Goal: Task Accomplishment & Management: Use online tool/utility

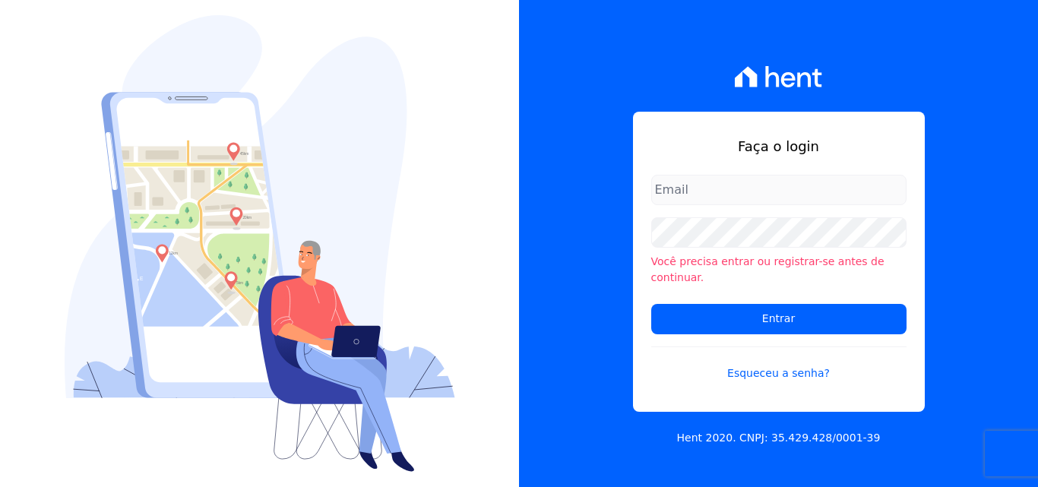
type input "[EMAIL_ADDRESS][DOMAIN_NAME]"
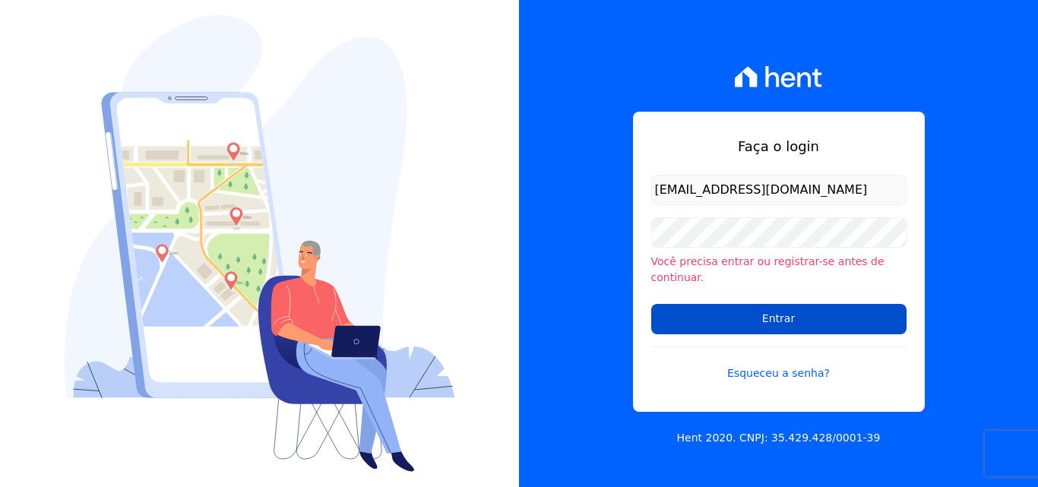
click at [810, 321] on input "Entrar" at bounding box center [778, 319] width 255 height 30
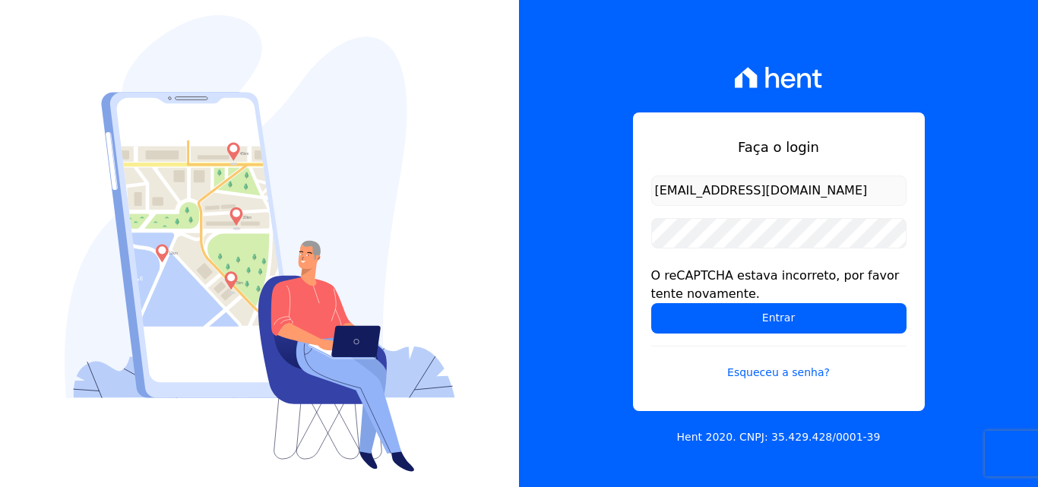
click at [752, 198] on input "[EMAIL_ADDRESS][DOMAIN_NAME]" at bounding box center [778, 190] width 255 height 30
click at [795, 202] on input "[EMAIL_ADDRESS][DOMAIN_NAME]" at bounding box center [778, 190] width 255 height 30
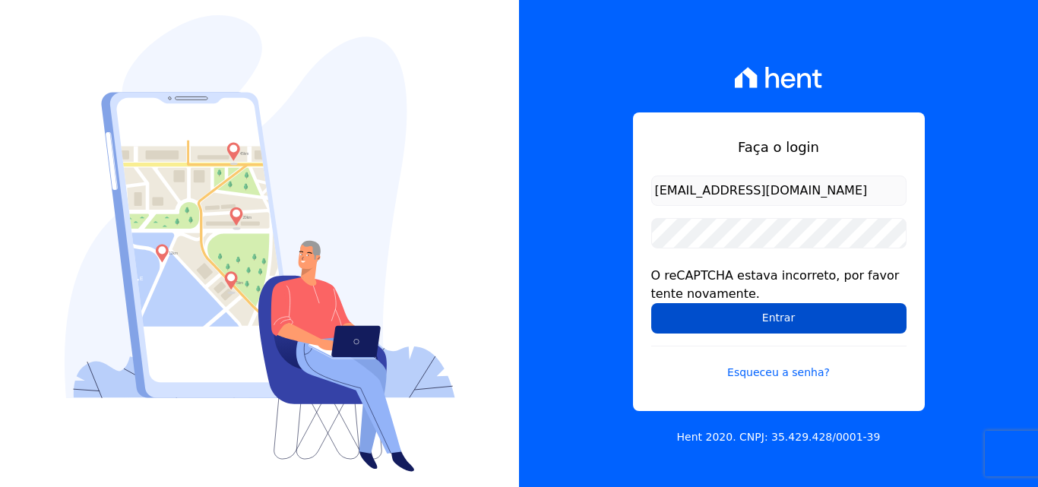
click at [808, 311] on input "Entrar" at bounding box center [778, 318] width 255 height 30
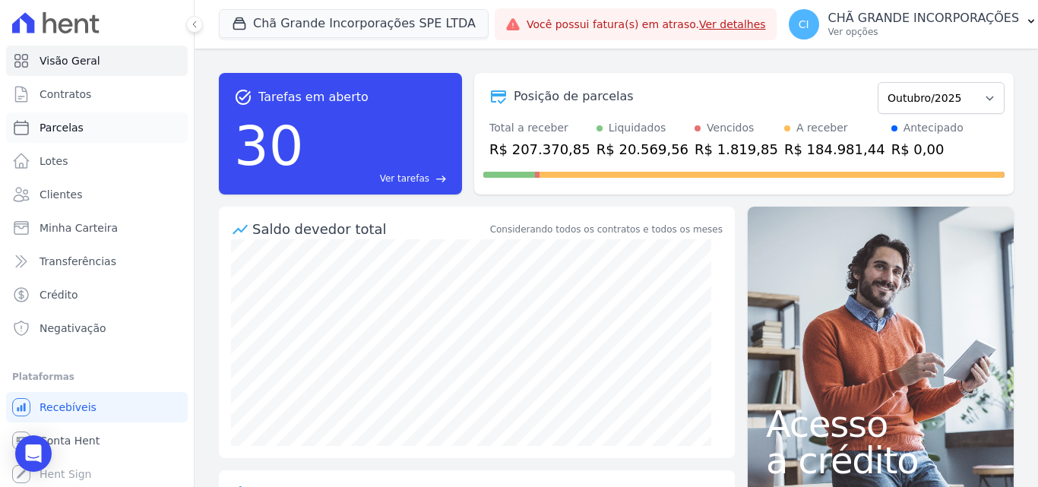
click at [55, 127] on span "Parcelas" at bounding box center [62, 127] width 44 height 15
select select
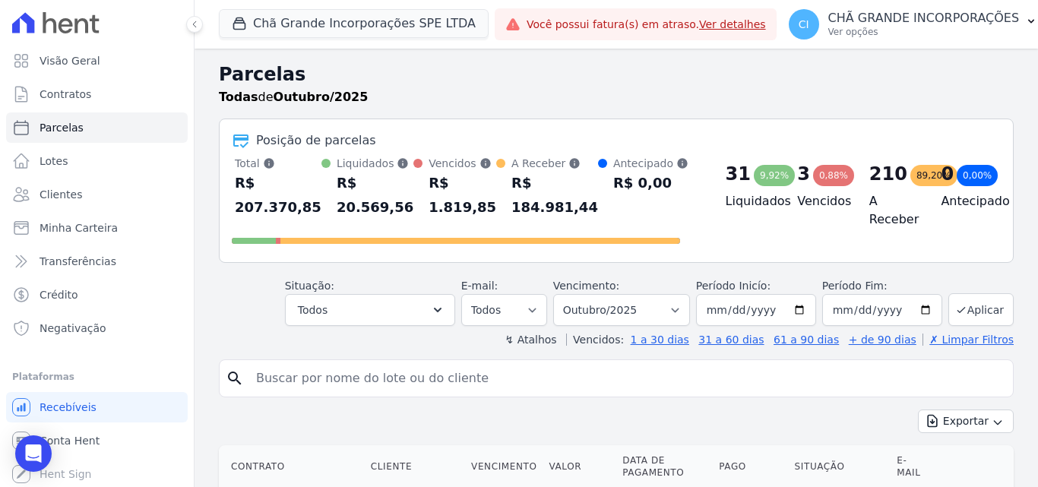
click at [656, 381] on input "search" at bounding box center [627, 378] width 760 height 30
type input "robervan candido"
select select
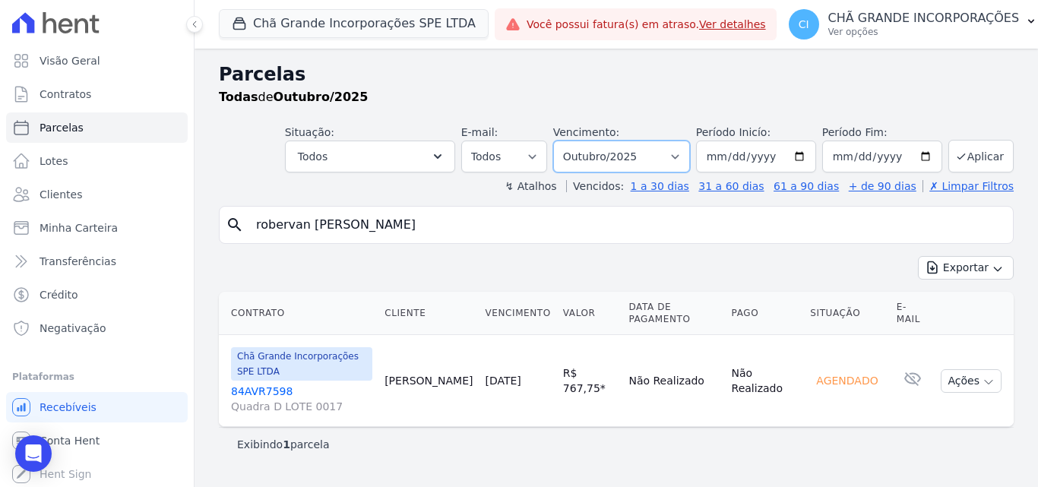
click at [682, 165] on select "Filtrar por período ──────── Todos os meses Outubro/2019 Novembro/2019 Dezembro…" at bounding box center [621, 157] width 137 height 32
select select "09/2025"
click at [574, 141] on select "Filtrar por período ──────── Todos os meses Outubro/2019 Novembro/2019 Dezembro…" at bounding box center [621, 157] width 137 height 32
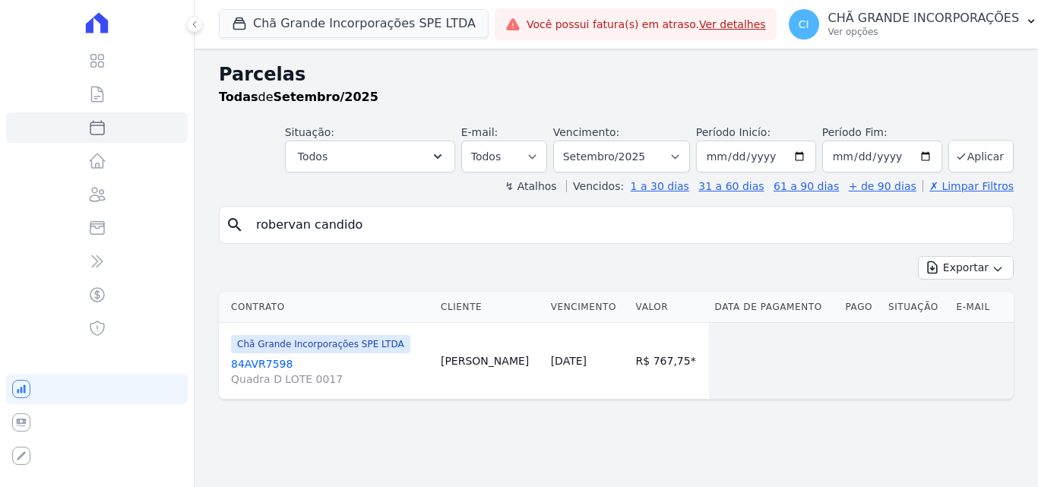
select select
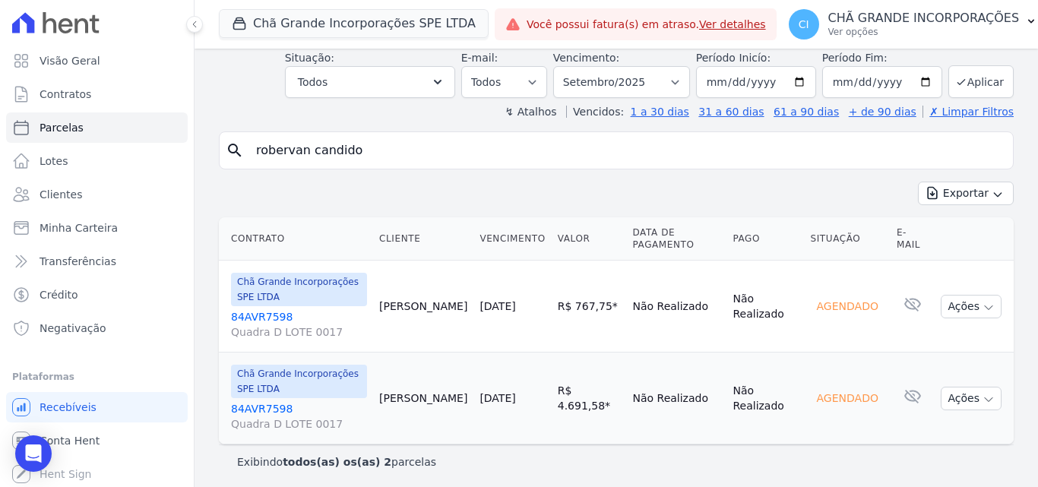
scroll to position [78, 0]
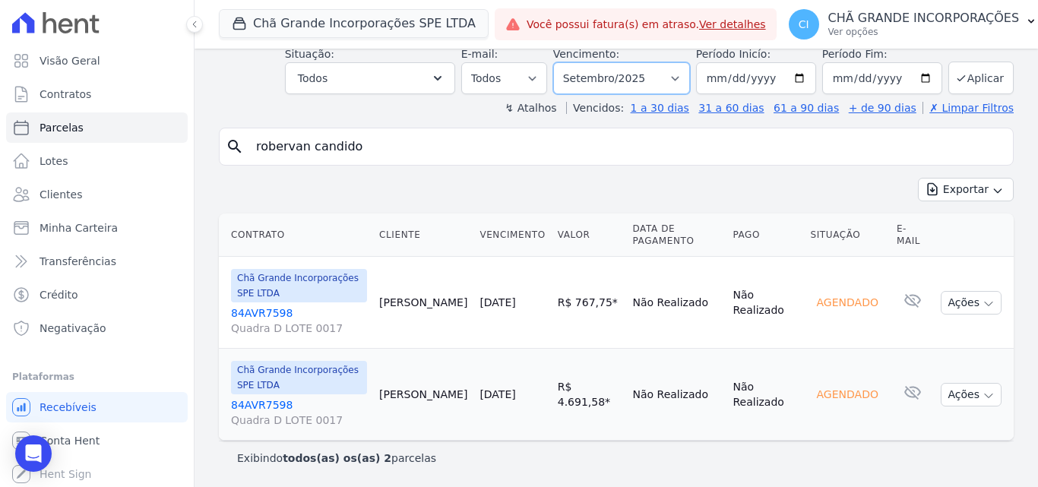
drag, startPoint x: 615, startPoint y: 77, endPoint x: 612, endPoint y: 92, distance: 15.4
click at [614, 78] on select "Filtrar por período ──────── Todos os meses Outubro/2019 Novembro/2019 Dezembro…" at bounding box center [621, 78] width 137 height 32
select select "08/2025"
click at [563, 62] on select "Filtrar por período ──────── Todos os meses Outubro/2019 Novembro/2019 Dezembro…" at bounding box center [621, 78] width 137 height 32
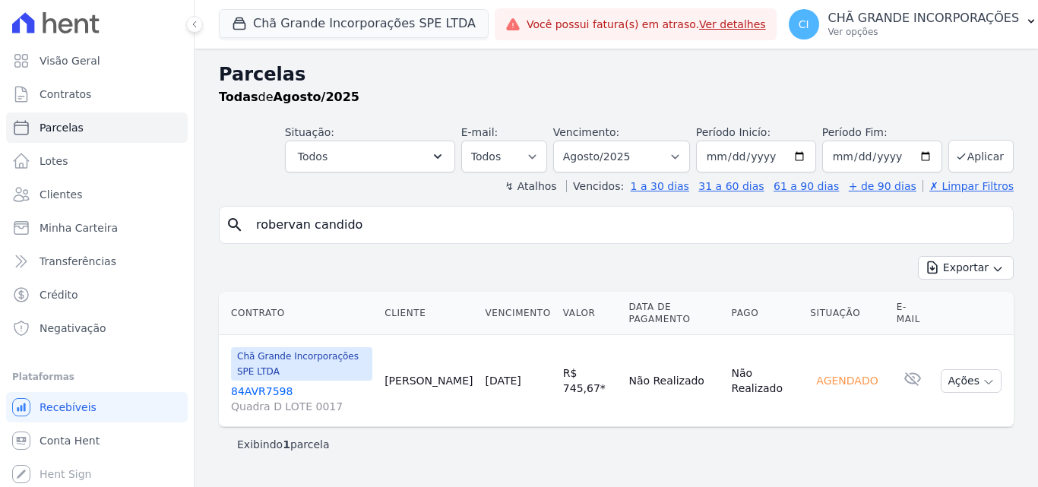
select select
click at [640, 160] on select "Filtrar por período ──────── Todos os meses Outubro/2019 Novembro/2019 Dezembro…" at bounding box center [621, 157] width 137 height 32
select select "07/2025"
click at [574, 141] on select "Filtrar por período ──────── Todos os meses Outubro/2019 Novembro/2019 Dezembro…" at bounding box center [621, 157] width 137 height 32
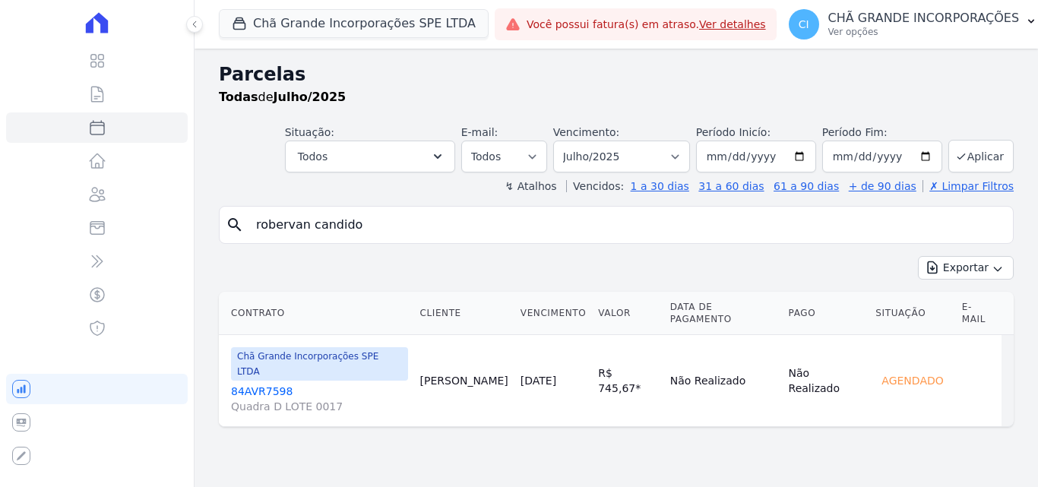
select select
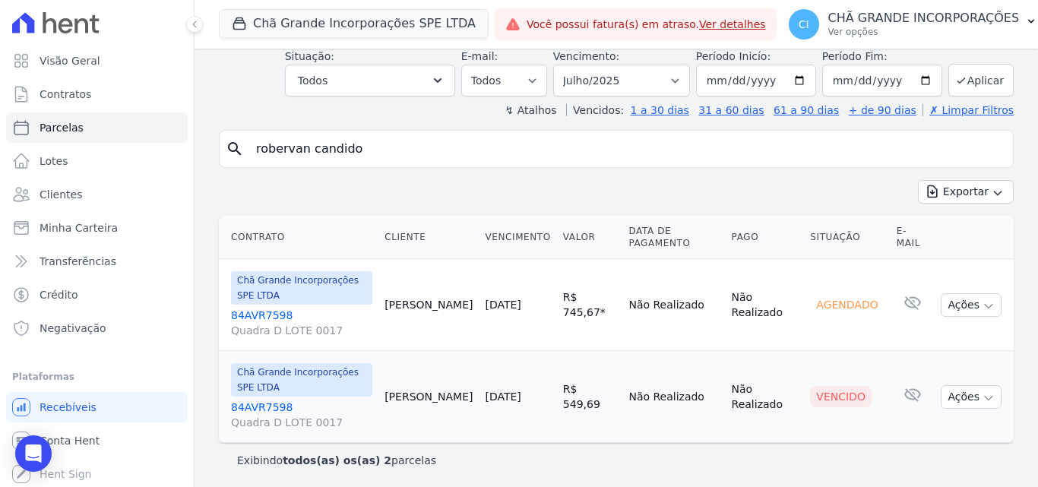
scroll to position [78, 0]
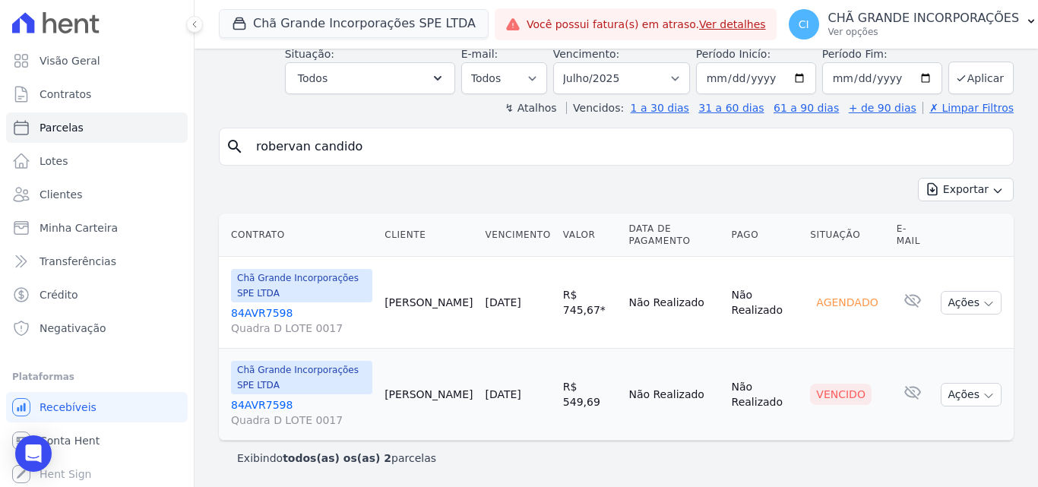
click at [264, 404] on link "84AVR7598 Quadra D LOTE 0017" at bounding box center [301, 412] width 141 height 30
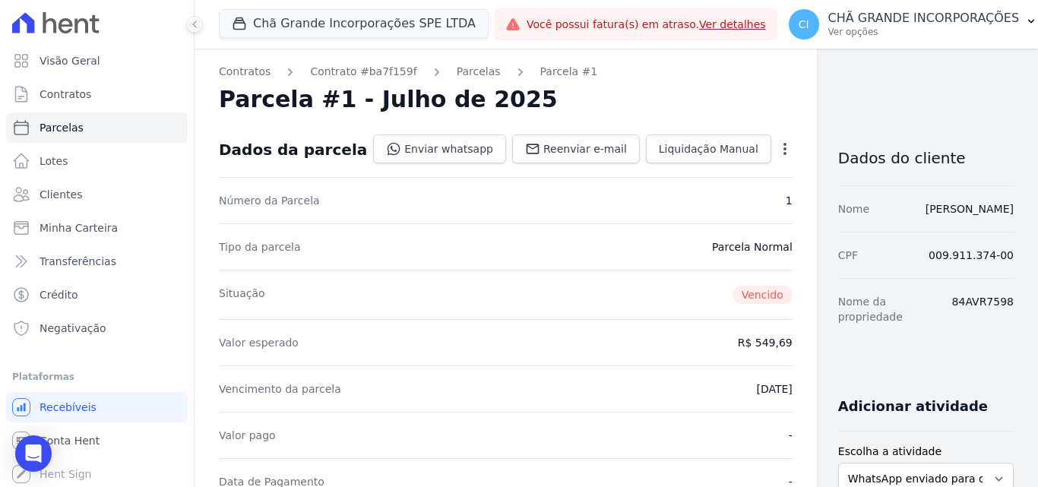
click at [777, 147] on icon "button" at bounding box center [784, 148] width 15 height 15
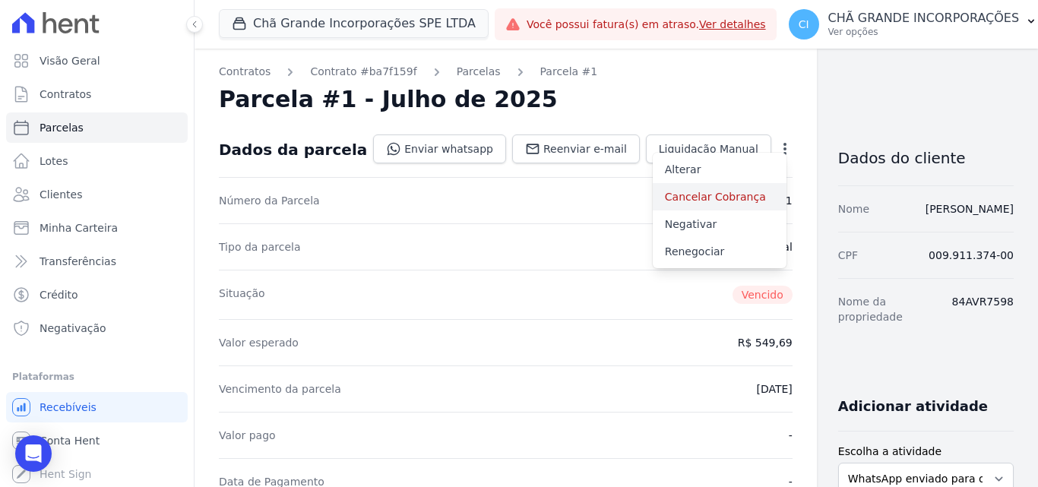
click at [653, 196] on link "Cancelar Cobrança" at bounding box center [720, 196] width 134 height 27
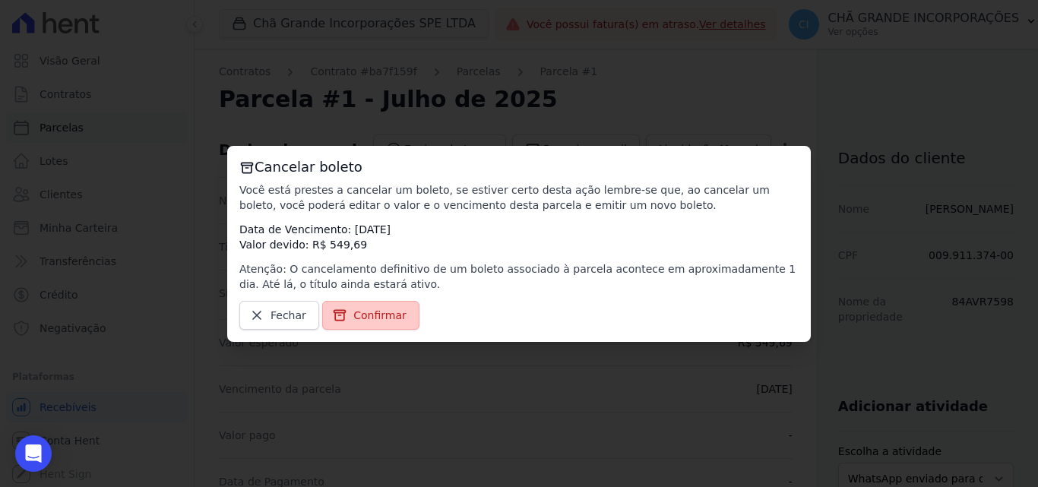
click at [368, 311] on span "Confirmar" at bounding box center [379, 315] width 53 height 15
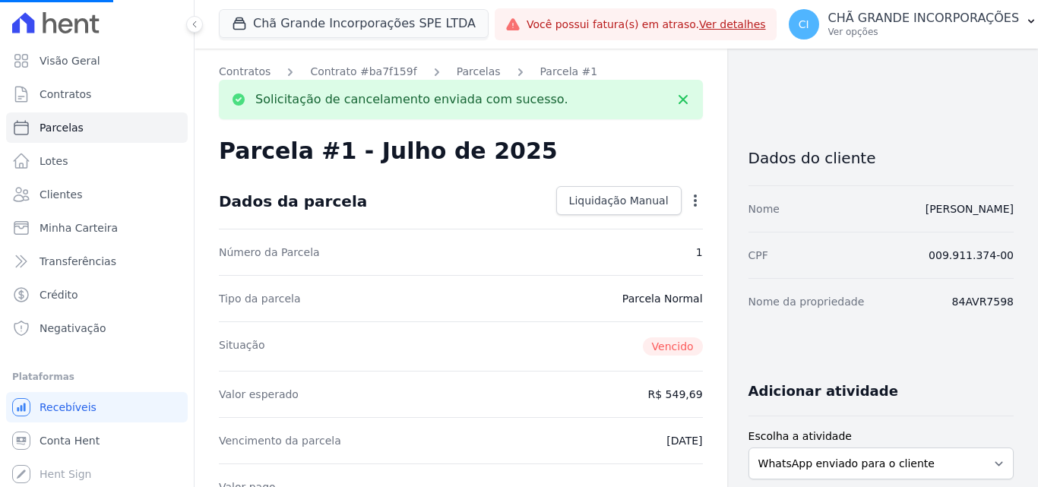
select select
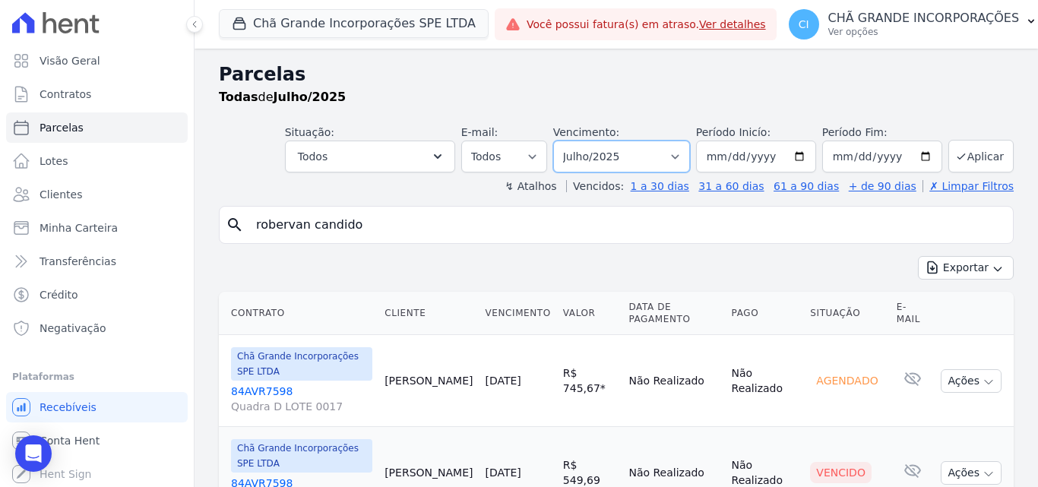
click at [636, 167] on select "Filtrar por período ──────── Todos os meses Outubro/2019 Novembro/2019 Dezembro…" at bounding box center [621, 157] width 137 height 32
select select "06/2025"
click at [563, 141] on select "Filtrar por período ──────── Todos os meses Outubro/2019 Novembro/2019 Dezembro…" at bounding box center [621, 157] width 137 height 32
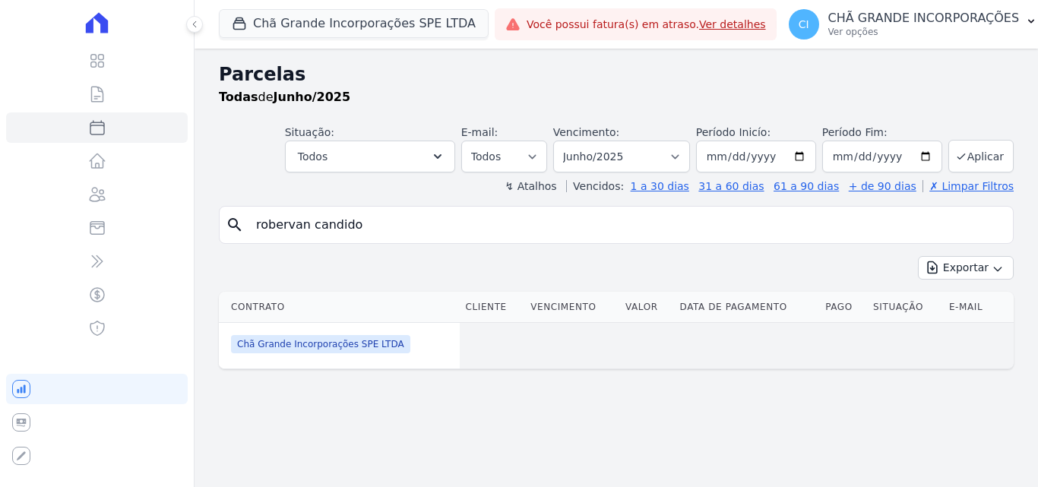
select select
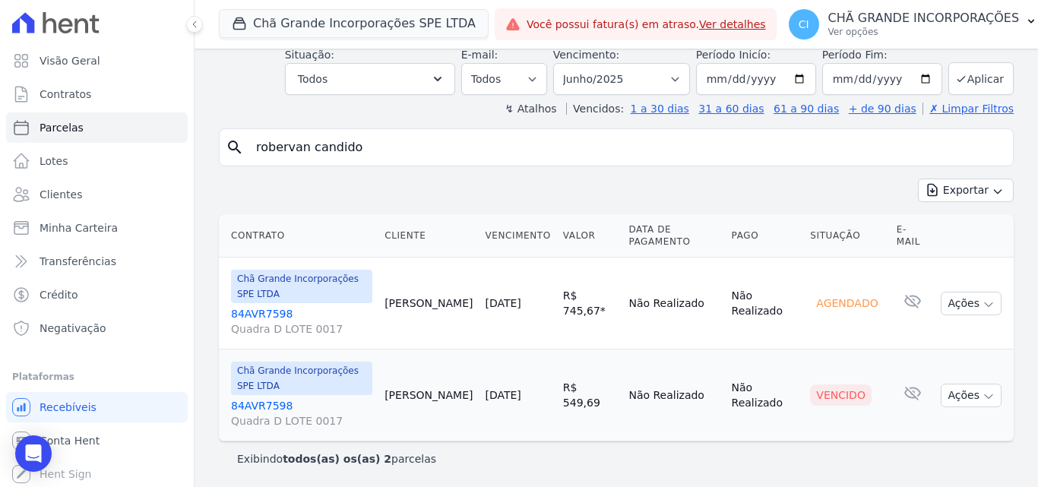
scroll to position [78, 0]
click at [255, 403] on link "84AVR7598 Quadra D LOTE 0017" at bounding box center [301, 412] width 141 height 30
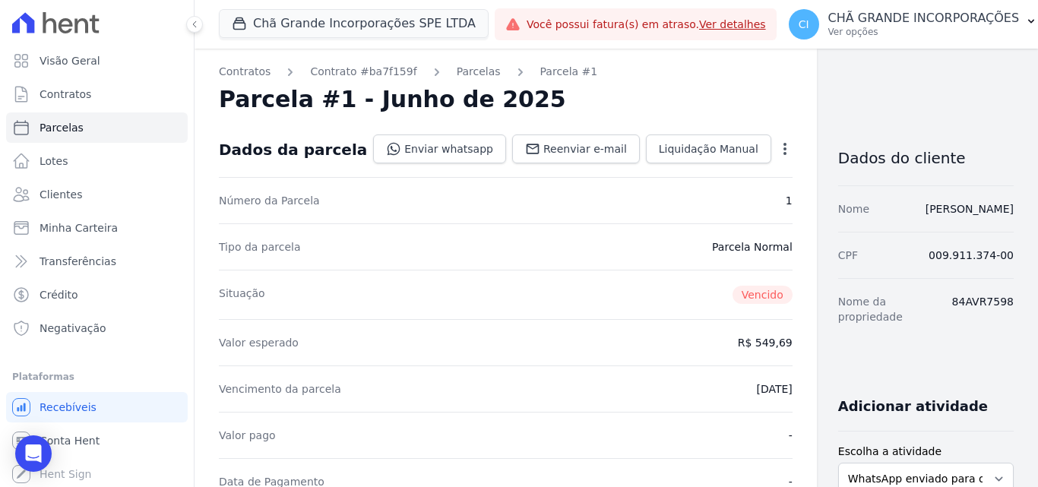
click at [777, 147] on icon "button" at bounding box center [784, 148] width 15 height 15
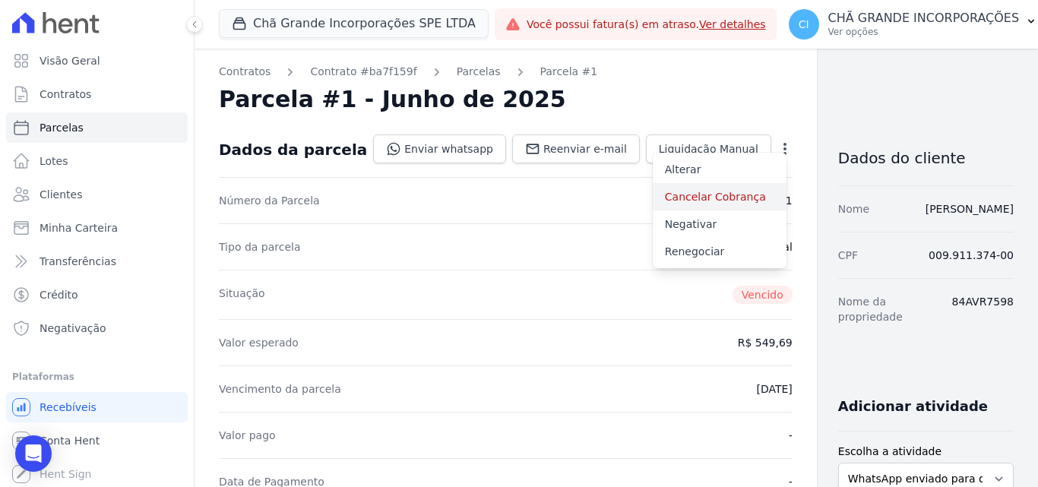
click at [653, 197] on link "Cancelar Cobrança" at bounding box center [720, 196] width 134 height 27
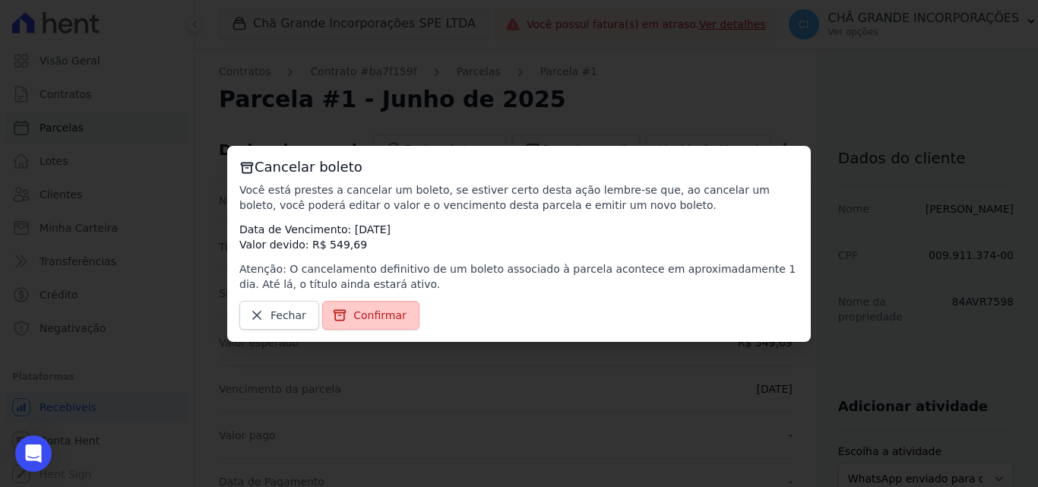
click at [369, 314] on span "Confirmar" at bounding box center [379, 315] width 53 height 15
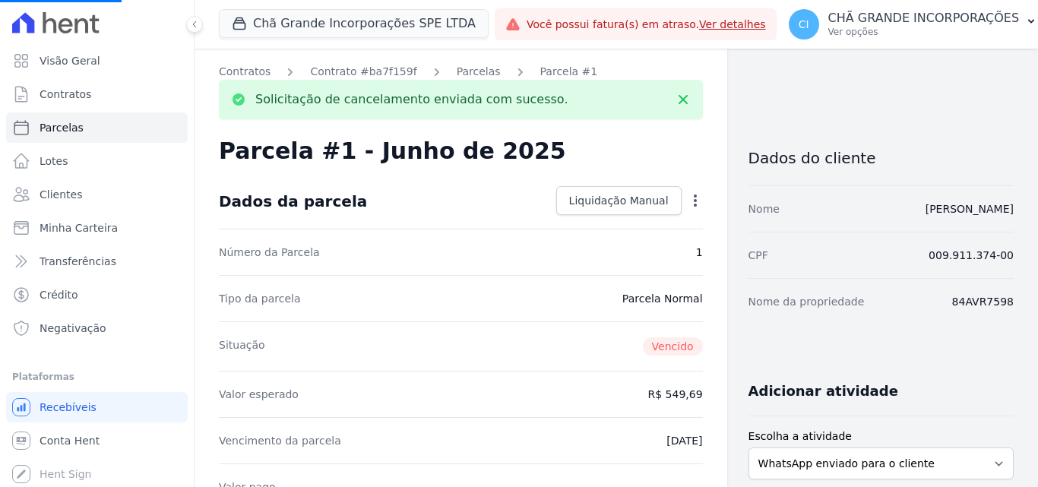
select select
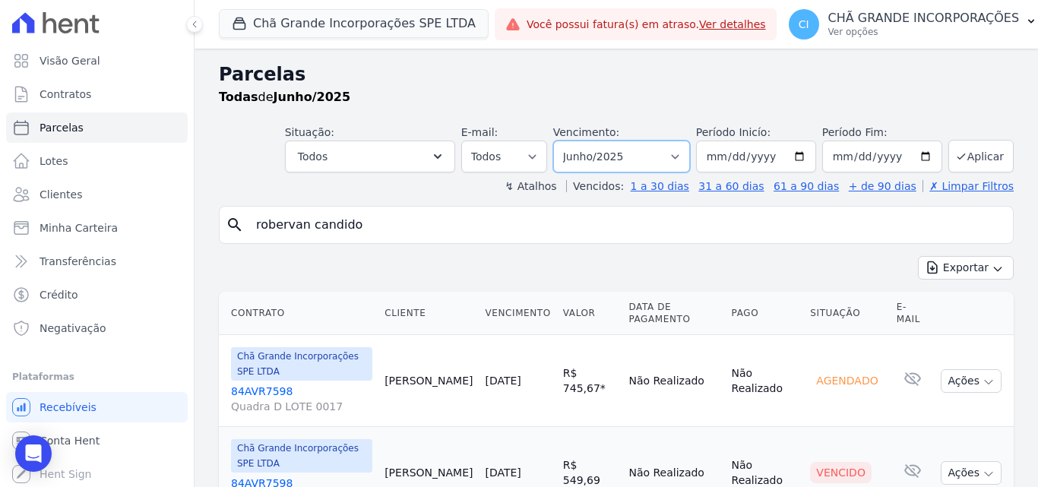
click at [617, 156] on select "Filtrar por período ──────── Todos os meses Outubro/2019 Novembro/2019 Dezembro…" at bounding box center [621, 157] width 137 height 32
select select "05/2025"
click at [563, 141] on select "Filtrar por período ──────── Todos os meses Outubro/2019 Novembro/2019 Dezembro…" at bounding box center [621, 157] width 137 height 32
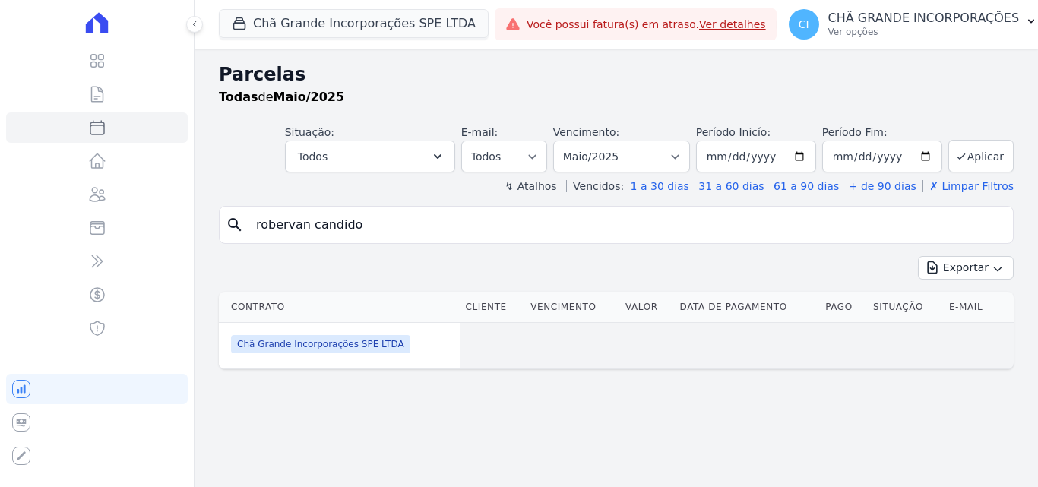
select select
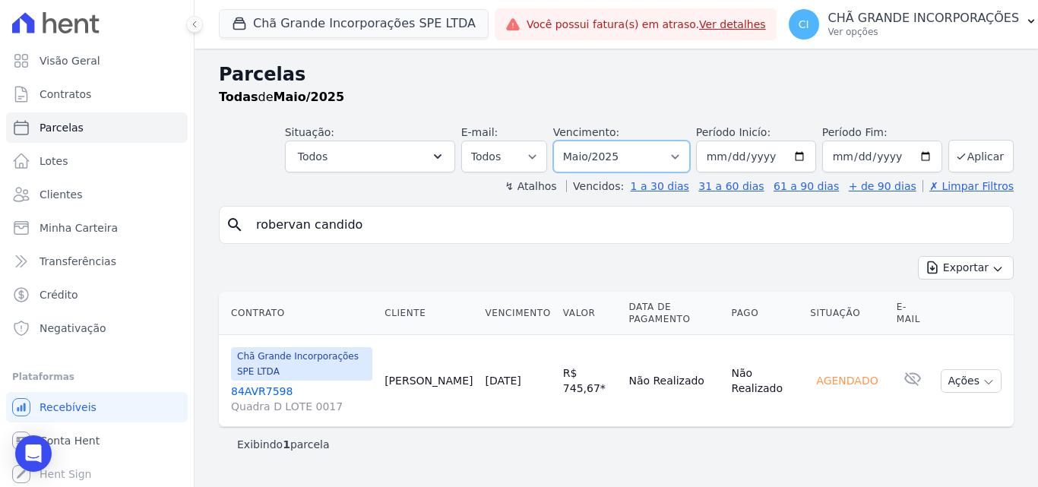
click at [651, 167] on select "Filtrar por período ──────── Todos os meses Outubro/2019 Novembro/2019 Dezembro…" at bounding box center [621, 157] width 137 height 32
select select "04/2025"
click at [574, 141] on select "Filtrar por período ──────── Todos os meses Outubro/2019 Novembro/2019 Dezembro…" at bounding box center [621, 157] width 137 height 32
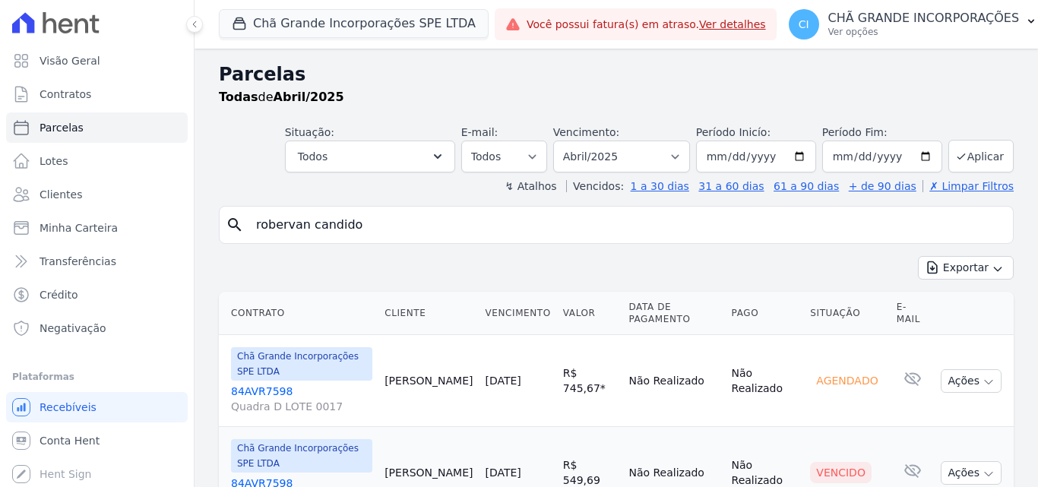
select select
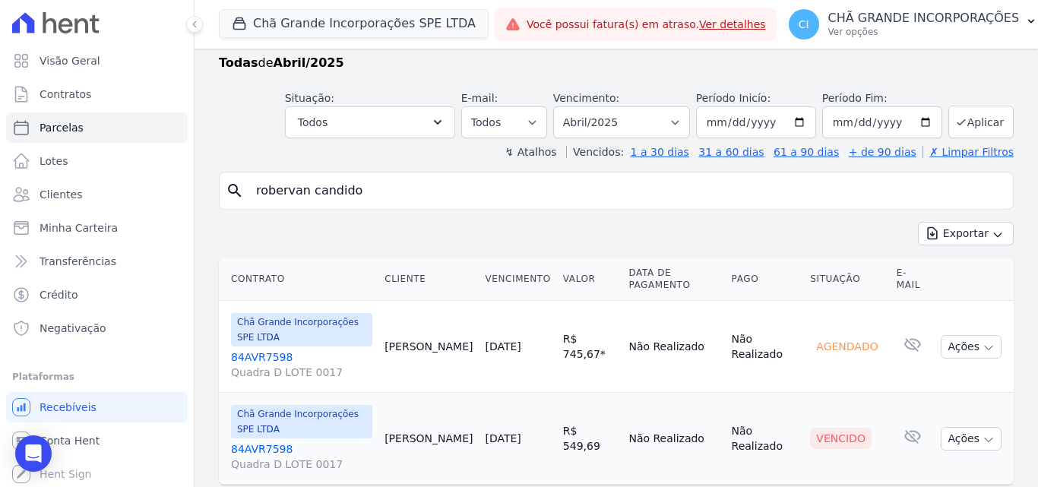
scroll to position [78, 0]
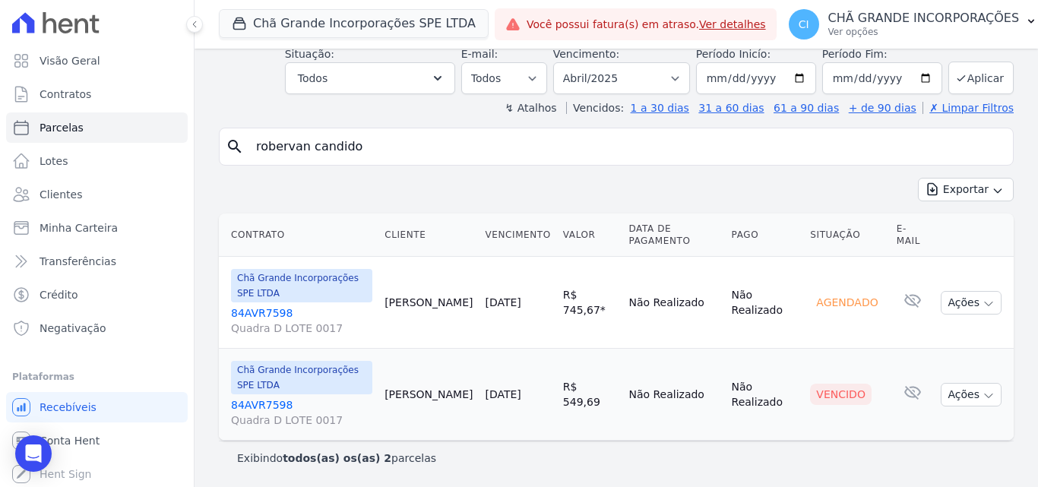
click at [254, 406] on link "84AVR7598 Quadra D LOTE 0017" at bounding box center [301, 412] width 141 height 30
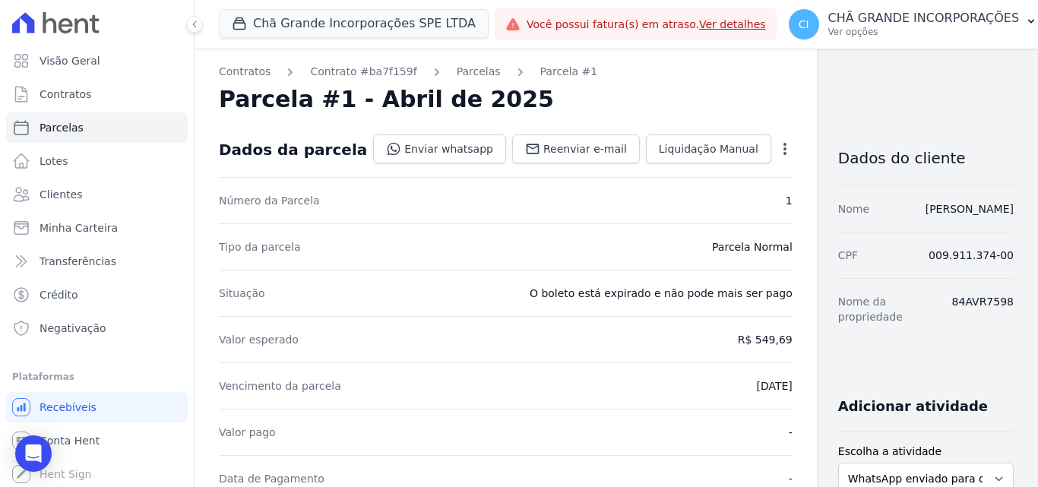
click at [783, 143] on icon "button" at bounding box center [784, 149] width 3 height 12
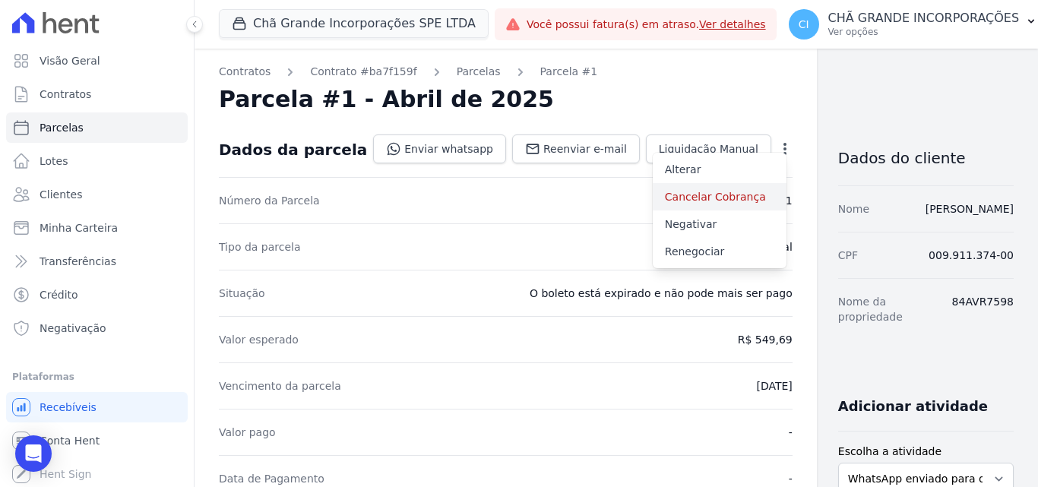
click at [653, 192] on link "Cancelar Cobrança" at bounding box center [720, 196] width 134 height 27
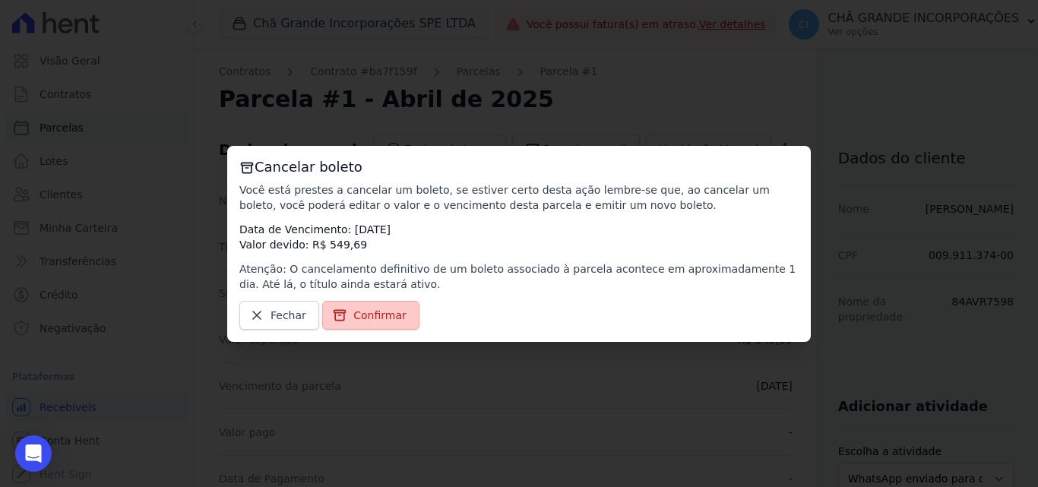
click at [354, 309] on span "Confirmar" at bounding box center [379, 315] width 53 height 15
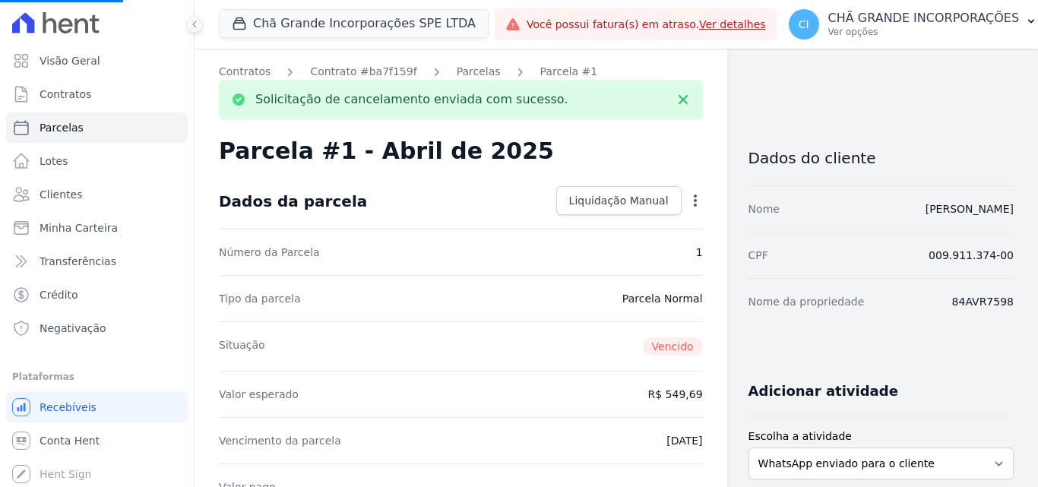
select select
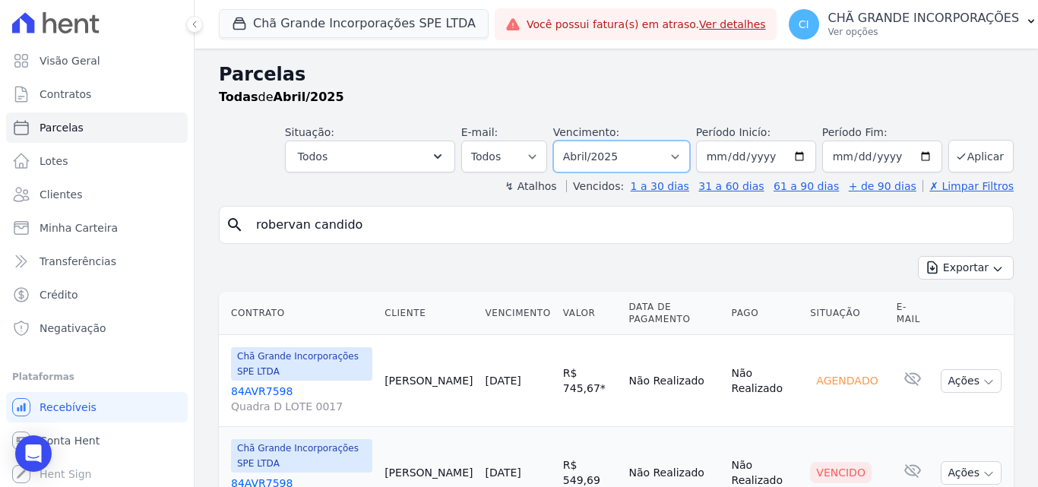
drag, startPoint x: 661, startPoint y: 154, endPoint x: 659, endPoint y: 166, distance: 11.6
click at [661, 154] on select "Filtrar por período ──────── Todos os meses Outubro/2019 Novembro/2019 Dezembro…" at bounding box center [621, 157] width 137 height 32
select select "03/2025"
click at [563, 141] on select "Filtrar por período ──────── Todos os meses Outubro/2019 Novembro/2019 Dezembro…" at bounding box center [621, 157] width 137 height 32
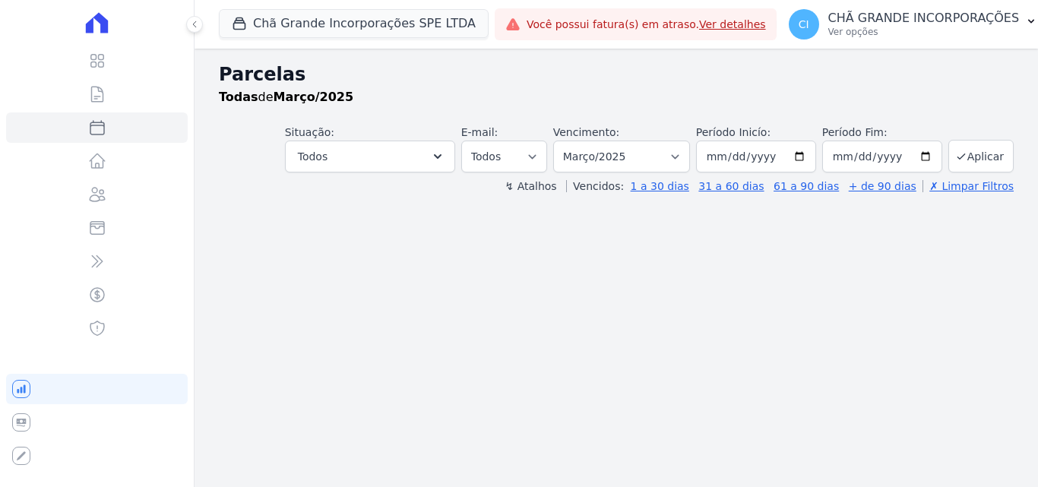
select select
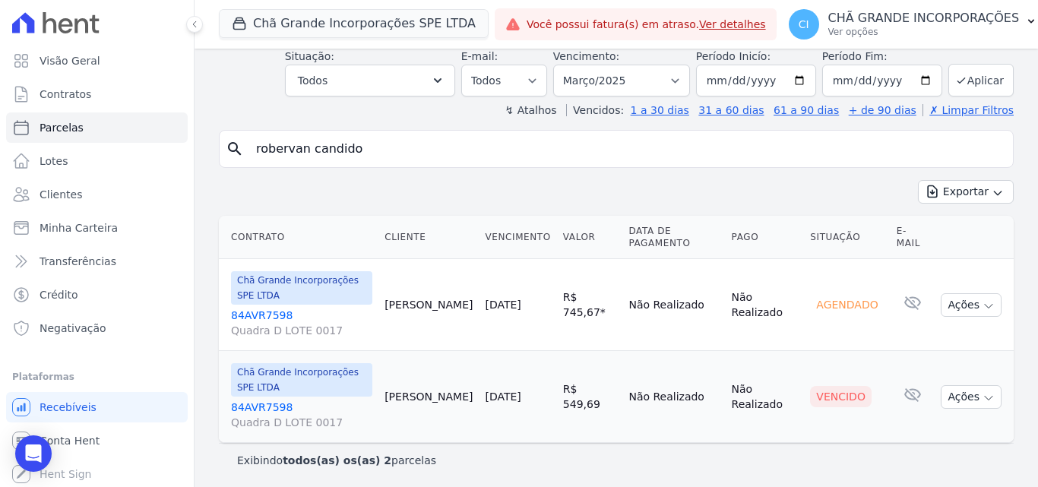
scroll to position [78, 0]
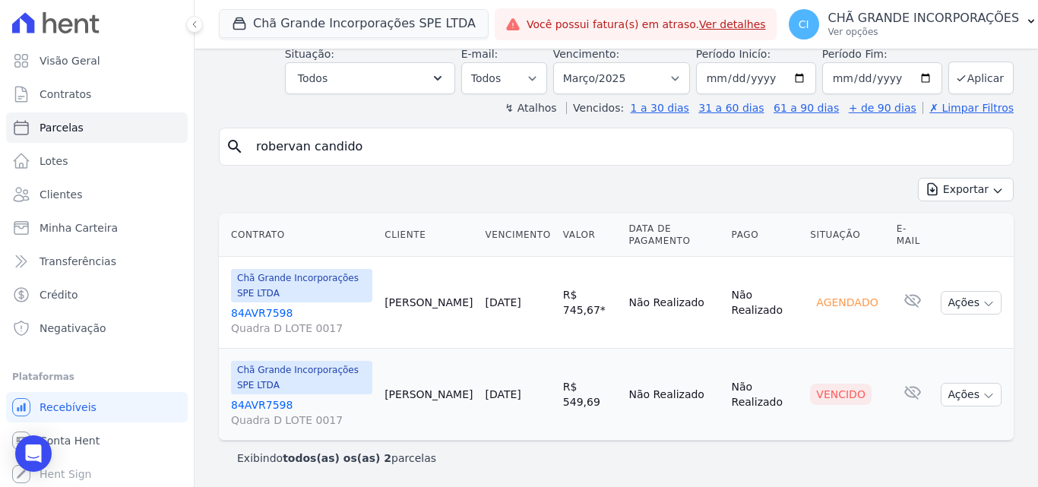
click at [254, 405] on link "84AVR7598 Quadra D LOTE 0017" at bounding box center [301, 412] width 141 height 30
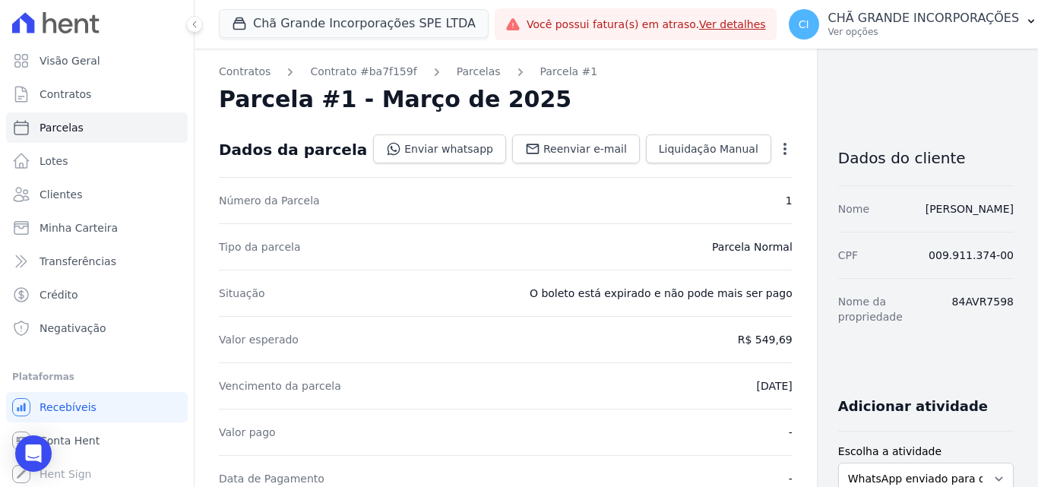
click at [777, 147] on icon "button" at bounding box center [784, 148] width 15 height 15
click at [861, 24] on p "CHÃ GRANDE INCORPORAÇÕES" at bounding box center [923, 18] width 191 height 15
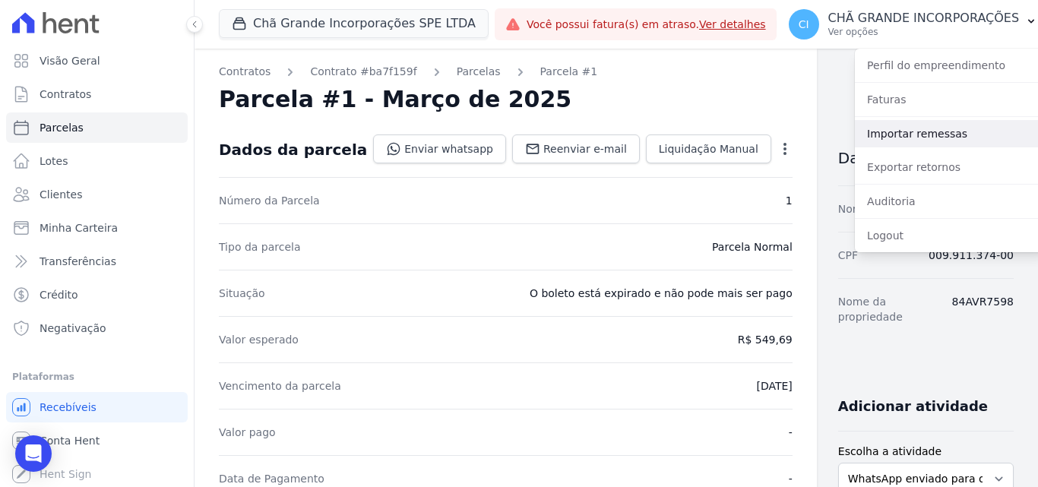
click at [902, 128] on link "Importar remessas" at bounding box center [952, 133] width 194 height 27
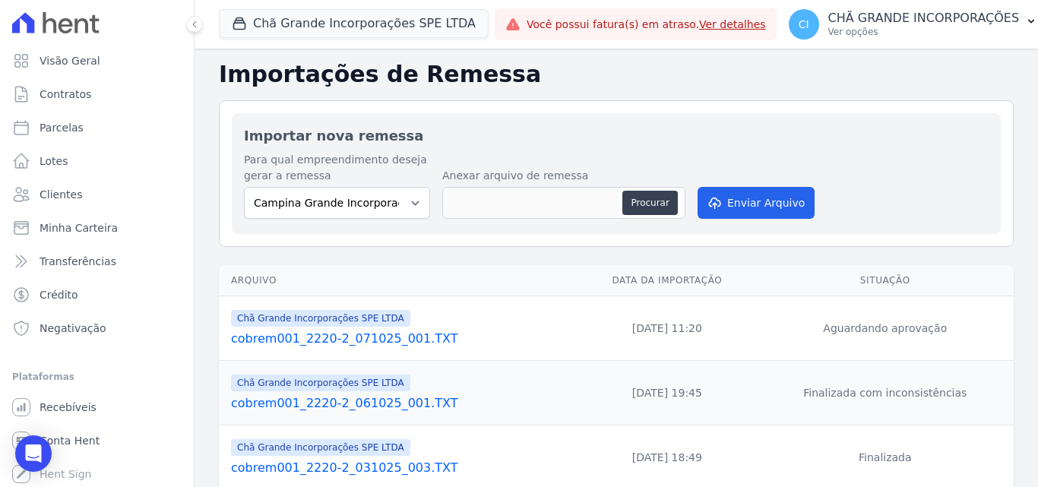
drag, startPoint x: 350, startPoint y: 222, endPoint x: 356, endPoint y: 202, distance: 20.5
click at [349, 219] on div "Importar nova remessa Para qual empreendimento deseja gerar a remessa Campina G…" at bounding box center [616, 173] width 769 height 121
click at [356, 202] on select "Campina Grande Incorporações SPE LTDA Chã Grande Incorporações SPE LTDA Gravatá…" at bounding box center [337, 203] width 186 height 32
select select "fada966b-1e94-4a5a-a03a-a068354f70e7"
click at [244, 187] on select "Campina Grande Incorporações SPE LTDA Chã Grande Incorporações SPE LTDA Gravatá…" at bounding box center [337, 203] width 186 height 32
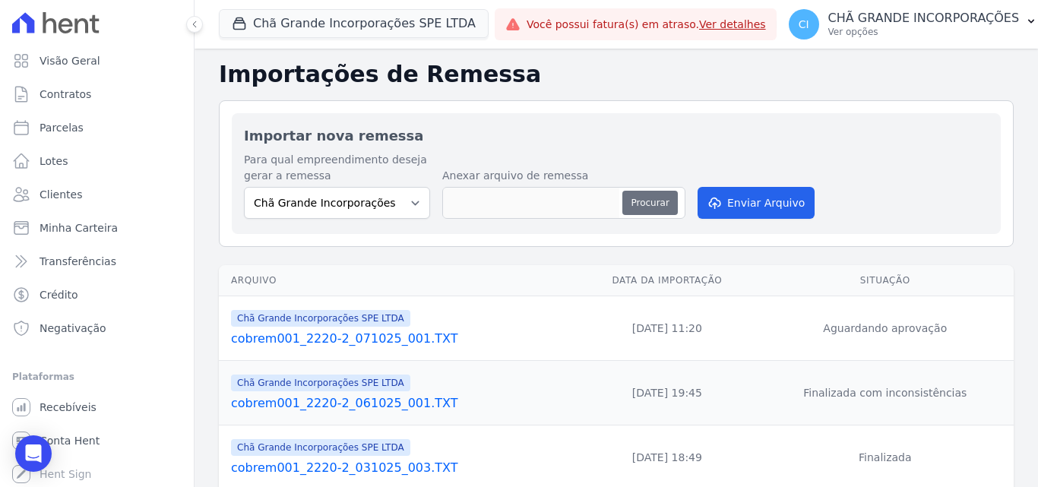
click at [659, 207] on button "Procurar" at bounding box center [649, 203] width 55 height 24
type input "cobrem001_2220-2_081025_001.TXT"
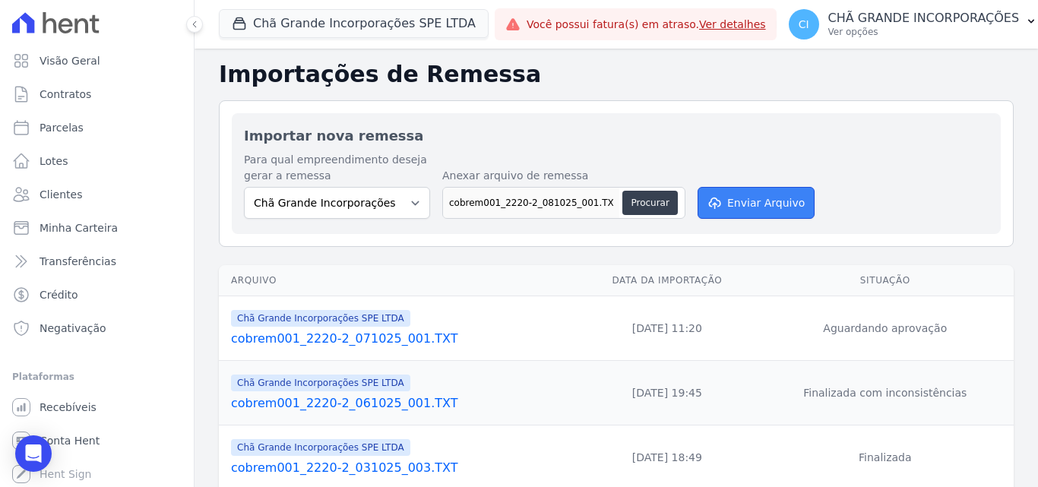
click at [759, 198] on button "Enviar Arquivo" at bounding box center [755, 203] width 117 height 32
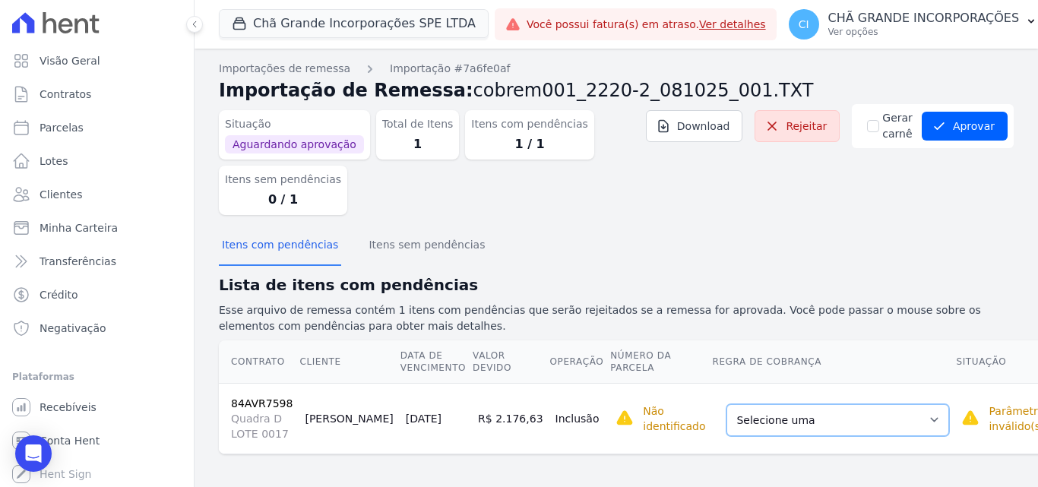
click at [833, 427] on select "Selecione uma Nova Parcela Avulsa Parcela Avulsa Existente Sinal (3 X R$ 13,98)…" at bounding box center [837, 420] width 223 height 32
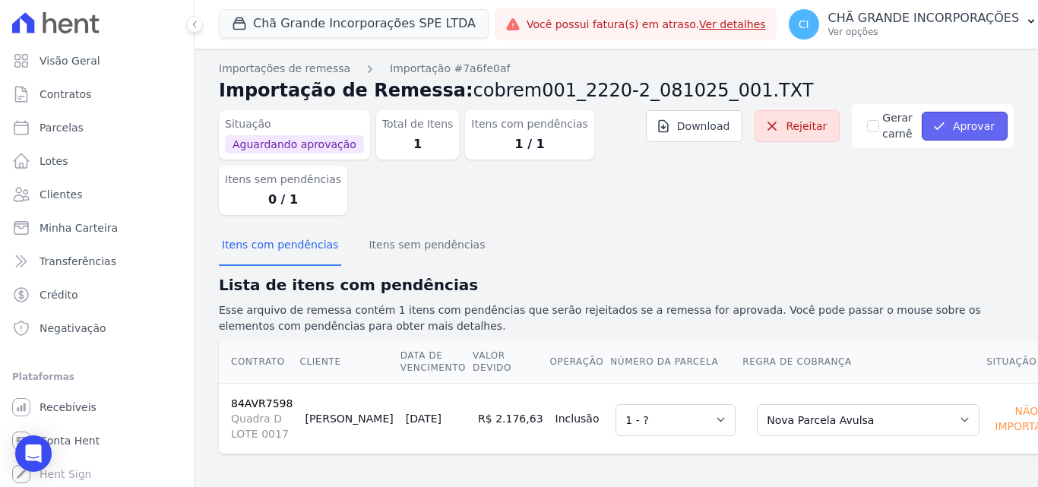
click at [974, 115] on button "Aprovar" at bounding box center [964, 126] width 86 height 29
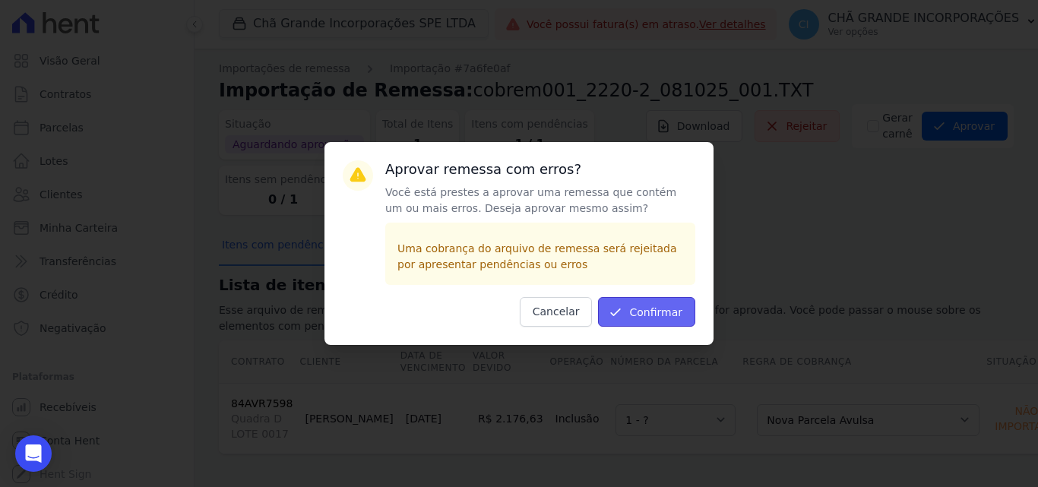
click at [647, 308] on button "Confirmar" at bounding box center [646, 312] width 97 height 30
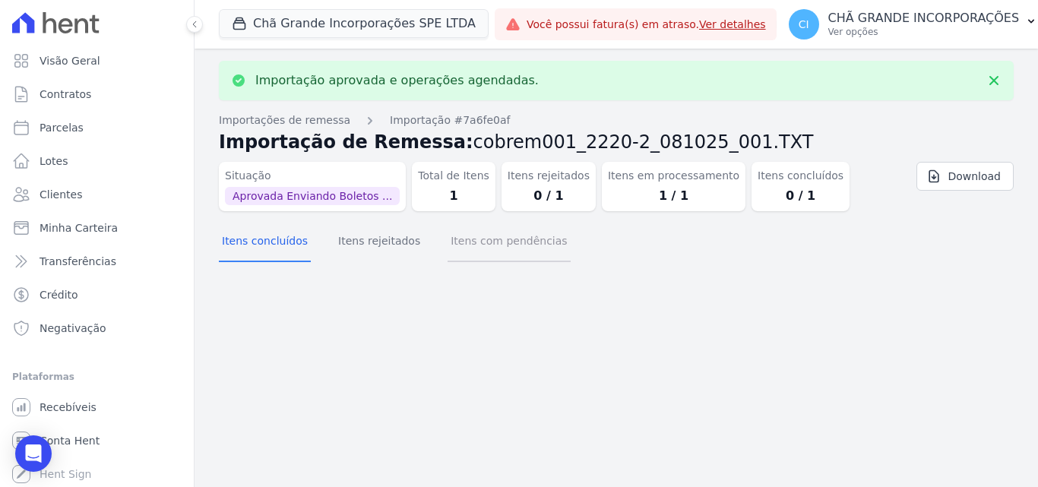
click at [471, 252] on button "Itens com pendências" at bounding box center [508, 243] width 122 height 40
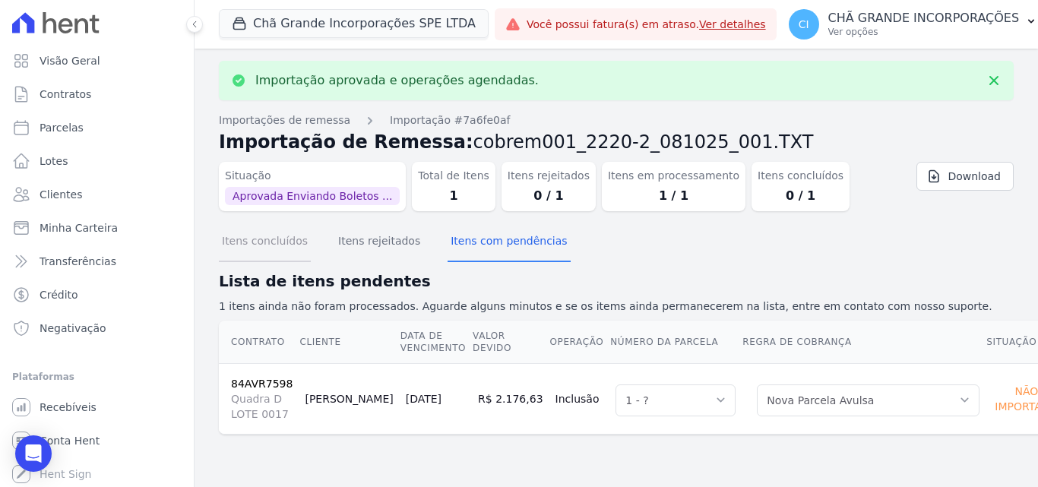
click at [255, 240] on button "Itens concluídos" at bounding box center [265, 243] width 92 height 40
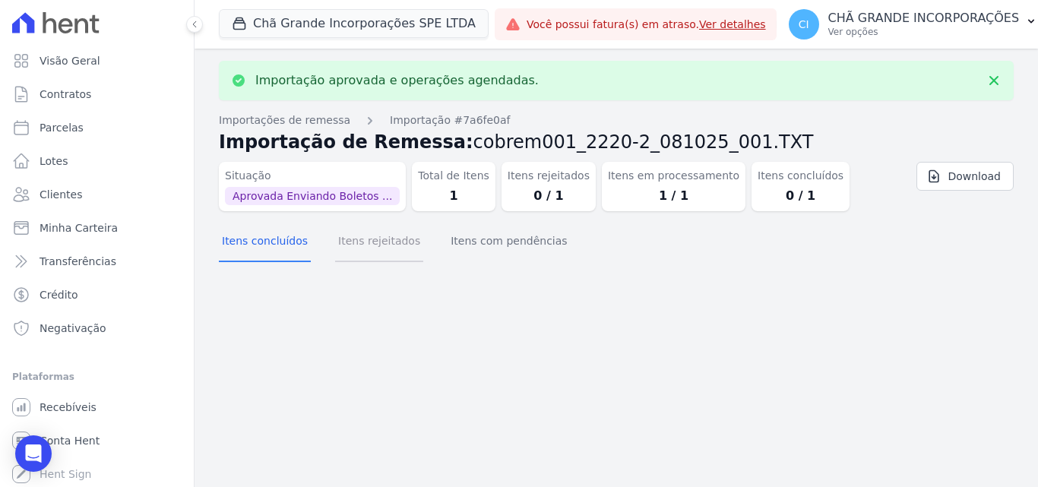
click at [368, 238] on button "Itens rejeitados" at bounding box center [379, 243] width 88 height 40
click at [270, 248] on button "Itens concluídos" at bounding box center [265, 243] width 92 height 40
click at [491, 251] on button "Itens com pendências" at bounding box center [508, 243] width 122 height 40
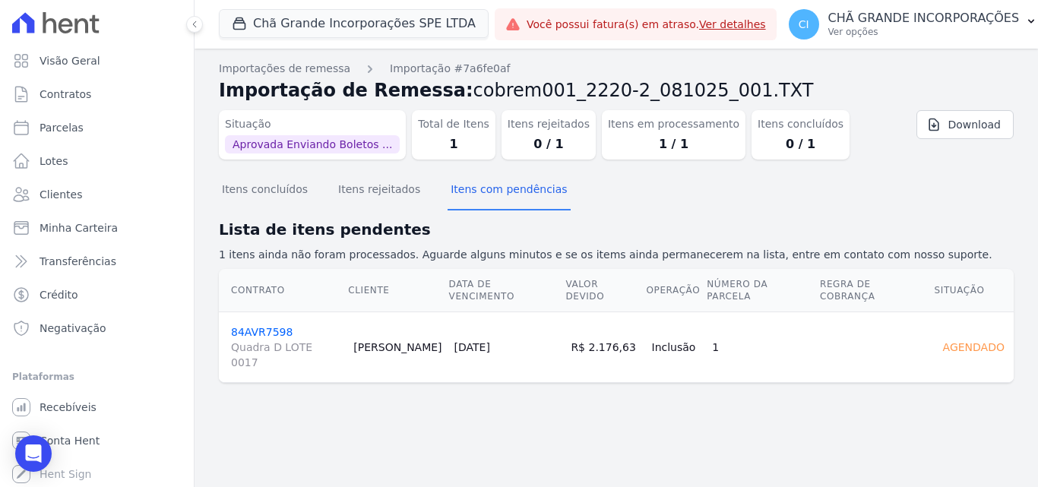
click at [267, 369] on section "Itens concluídos Itens rejeitados Itens com pendências Lista de itens pendentes…" at bounding box center [616, 289] width 795 height 235
click at [251, 340] on span "Quadra D LOTE 0017" at bounding box center [286, 355] width 110 height 30
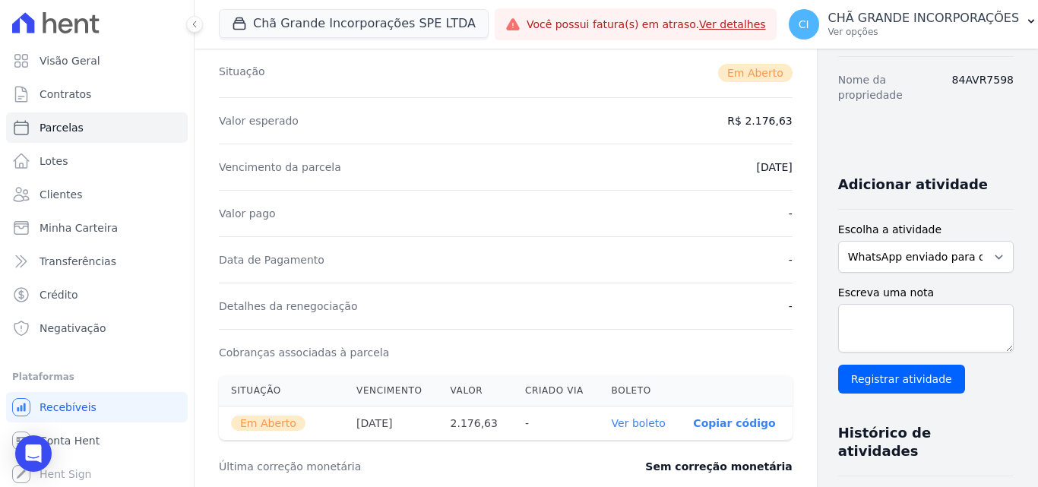
scroll to position [380, 0]
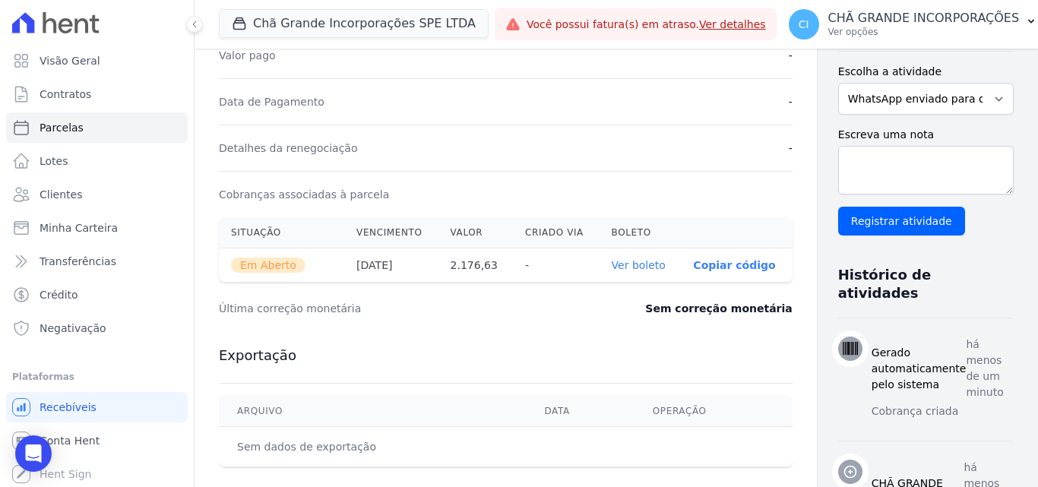
click at [612, 264] on link "Ver boleto" at bounding box center [639, 265] width 54 height 12
